Goal: Find specific page/section: Find specific page/section

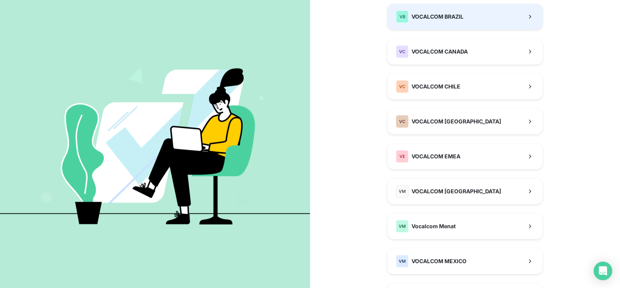
scroll to position [186, 0]
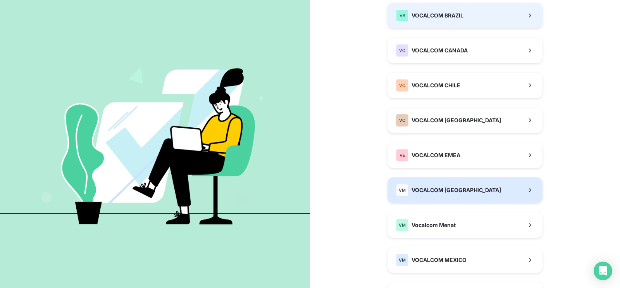
click at [441, 192] on span "VOCALCOM [GEOGRAPHIC_DATA]" at bounding box center [457, 190] width 90 height 8
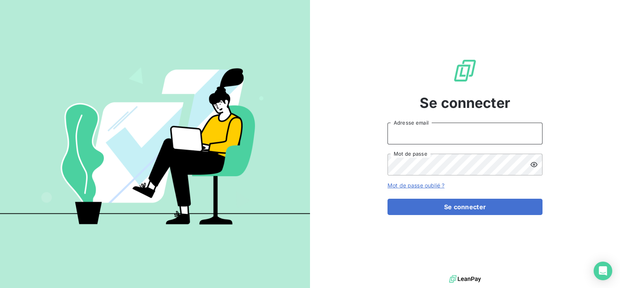
type input "[EMAIL_ADDRESS][DOMAIN_NAME]"
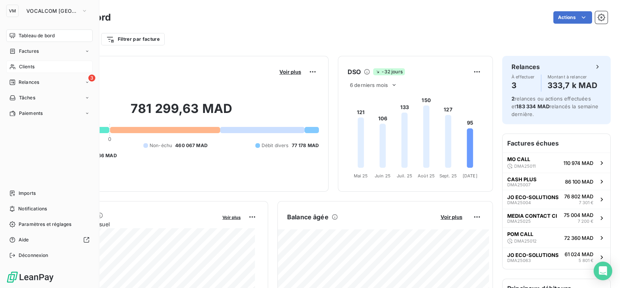
click at [19, 66] on span "Clients" at bounding box center [27, 66] width 16 height 7
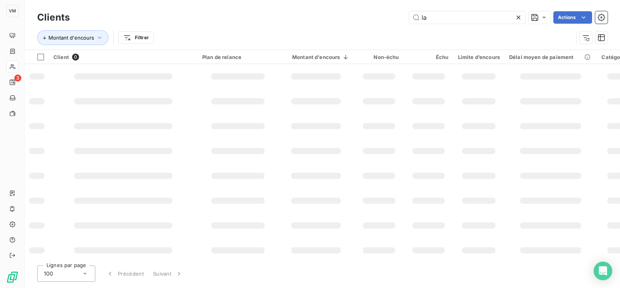
type input "l"
type input "c"
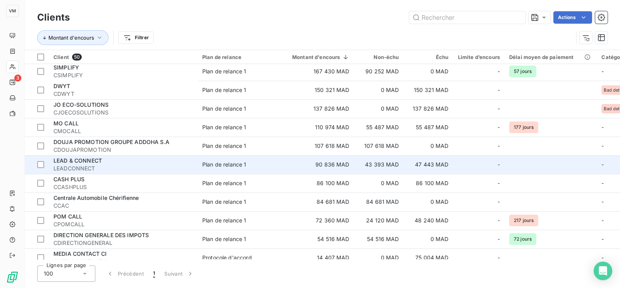
scroll to position [2, 0]
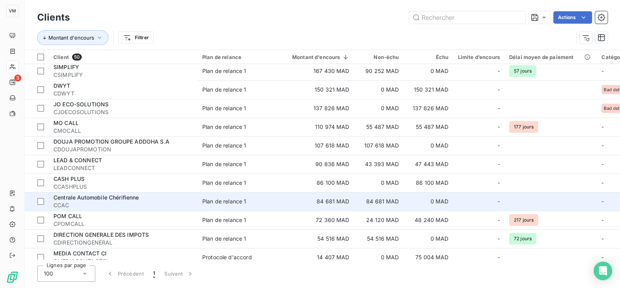
click at [93, 194] on span "Centrale Automobile Chérifienne" at bounding box center [96, 197] width 86 height 7
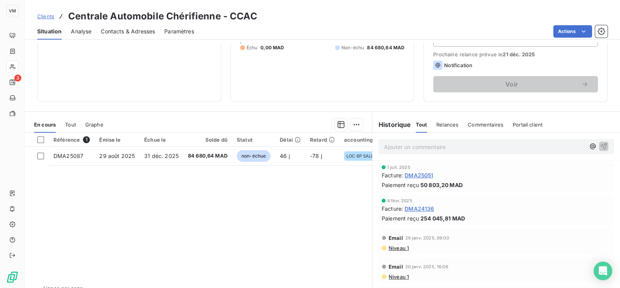
scroll to position [105, 0]
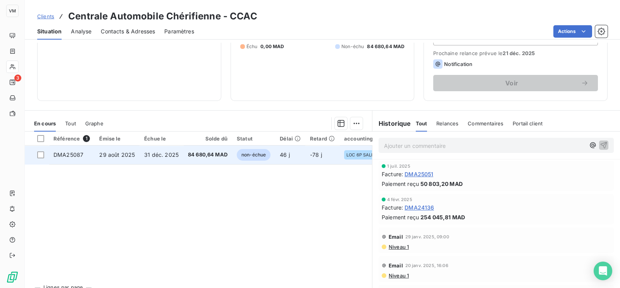
click at [136, 155] on td "29 août 2025" at bounding box center [117, 154] width 45 height 19
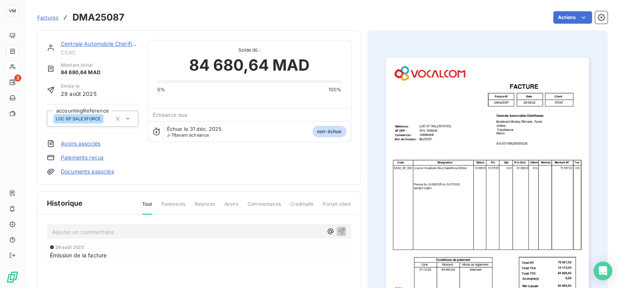
click at [426, 178] on img "button" at bounding box center [487, 200] width 203 height 287
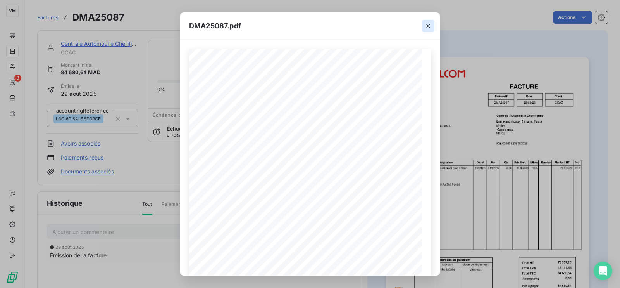
click at [426, 24] on icon "button" at bounding box center [428, 26] width 4 height 4
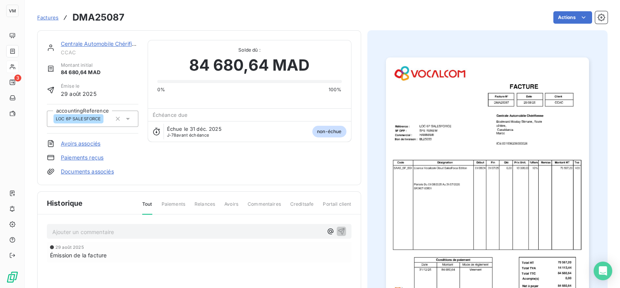
click at [435, 167] on img "button" at bounding box center [487, 200] width 203 height 287
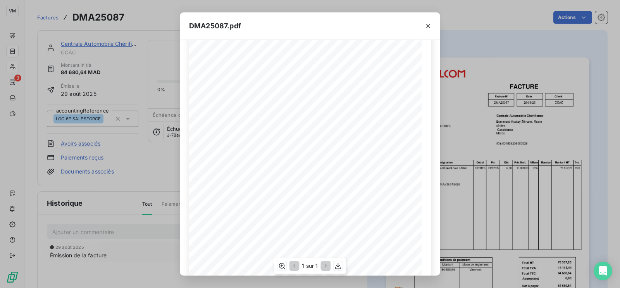
scroll to position [45, 0]
click at [18, 11] on div "DMA25087.pdf Centrale Automobile Chérifienne SF OPP : Facture N° DMA25087 SFE R…" at bounding box center [310, 144] width 620 height 288
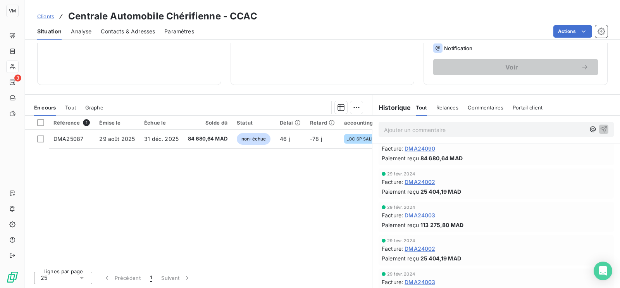
scroll to position [145, 0]
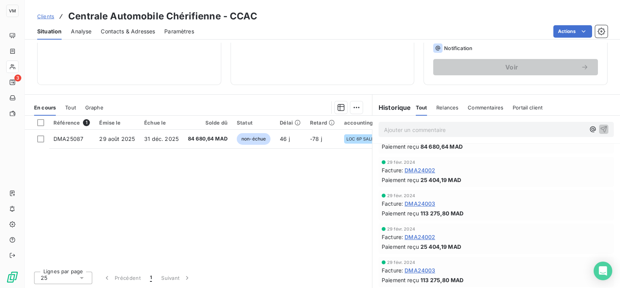
click at [408, 270] on span "DMA24003" at bounding box center [420, 270] width 31 height 8
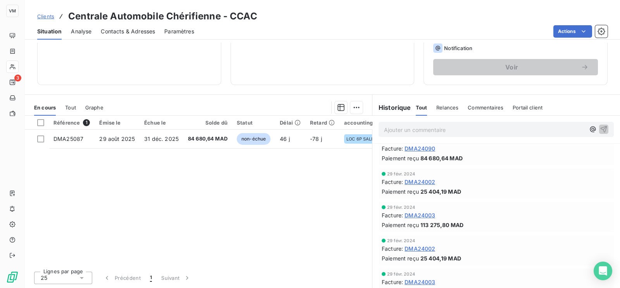
scroll to position [145, 0]
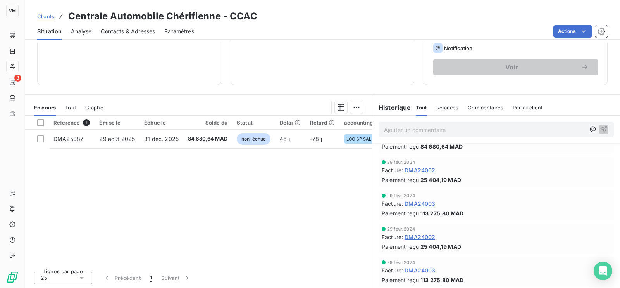
click at [418, 233] on span "DMA24002" at bounding box center [420, 237] width 31 height 8
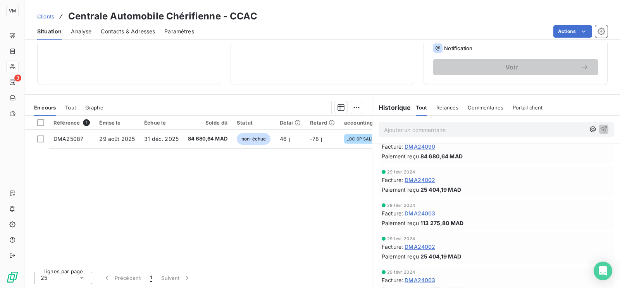
scroll to position [145, 0]
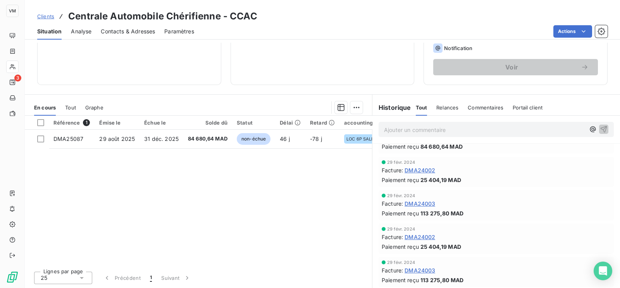
click at [421, 199] on span "DMA24003" at bounding box center [420, 203] width 31 height 8
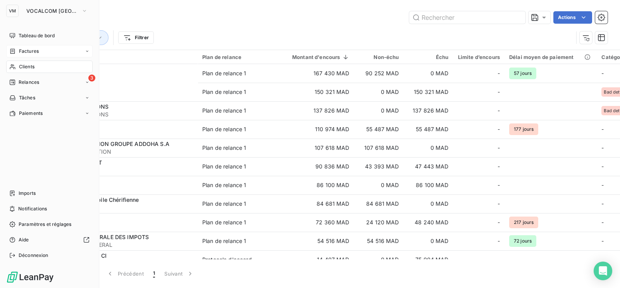
click at [25, 50] on span "Factures" at bounding box center [29, 51] width 20 height 7
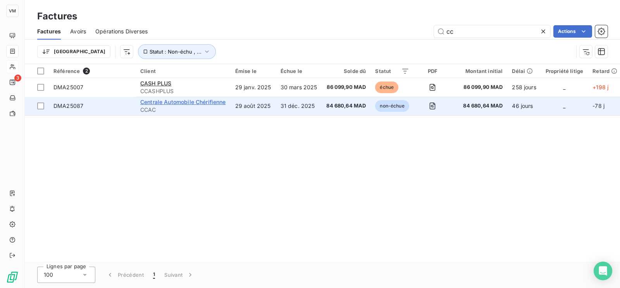
type input "cc"
click at [217, 103] on span "Centrale Automobile Chérifienne" at bounding box center [183, 101] width 86 height 7
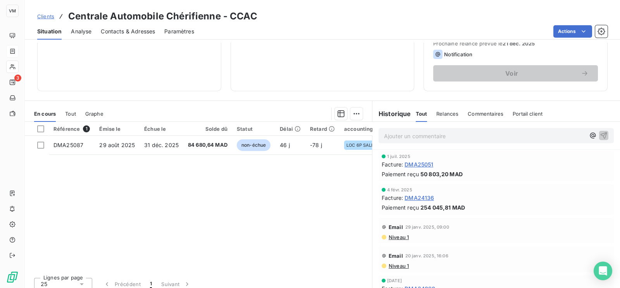
scroll to position [121, 0]
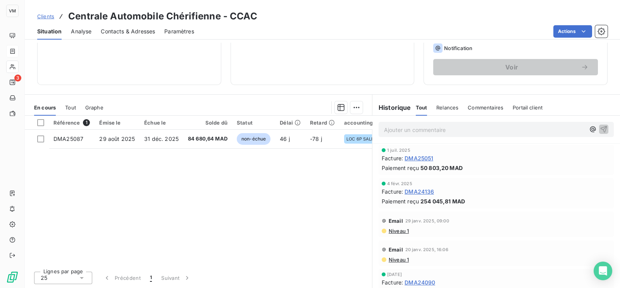
click at [417, 156] on span "DMA25051" at bounding box center [419, 158] width 29 height 8
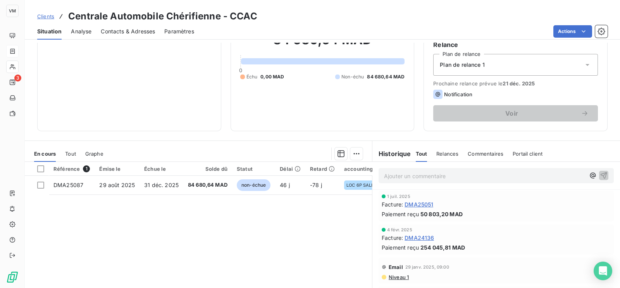
scroll to position [75, 0]
click at [412, 236] on span "DMA24136" at bounding box center [419, 237] width 29 height 8
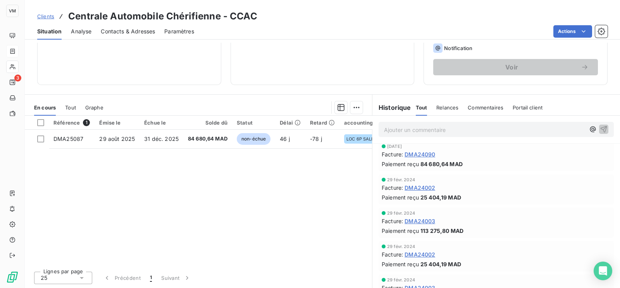
scroll to position [128, 0]
click at [414, 217] on span "DMA24003" at bounding box center [420, 220] width 31 height 8
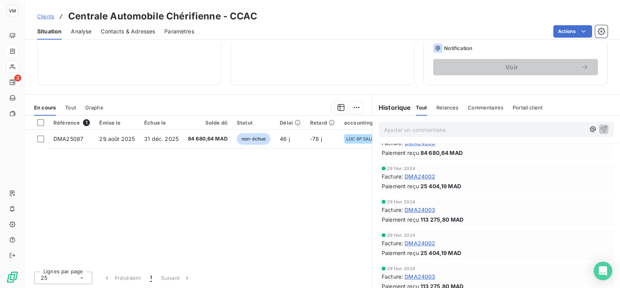
scroll to position [145, 0]
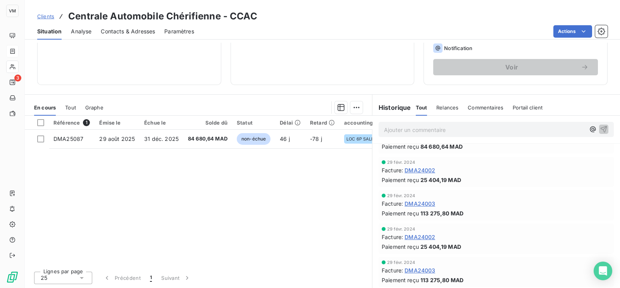
click at [417, 238] on span "DMA24002" at bounding box center [420, 237] width 31 height 8
